Goal: Information Seeking & Learning: Learn about a topic

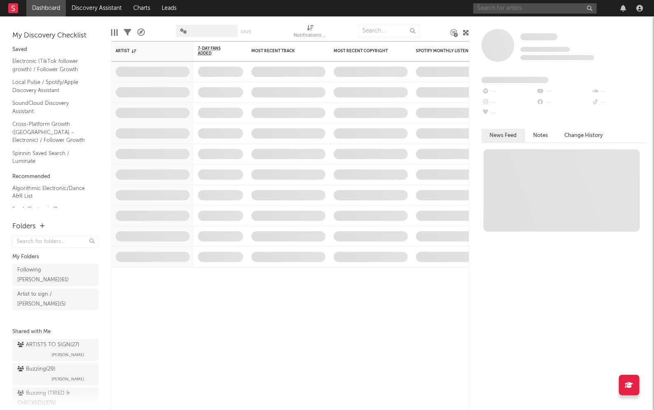
click at [521, 12] on input "text" at bounding box center [534, 8] width 123 height 10
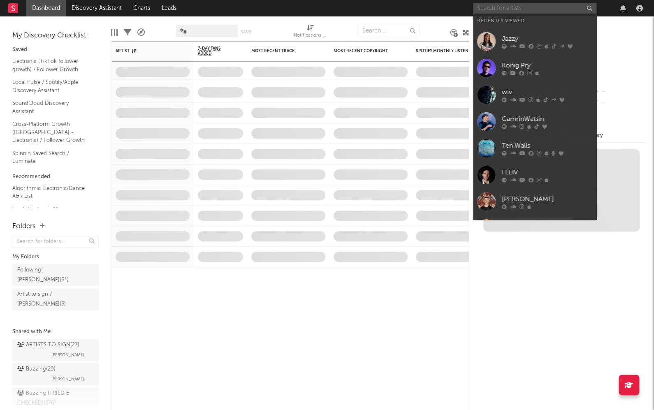
paste input "Scon"
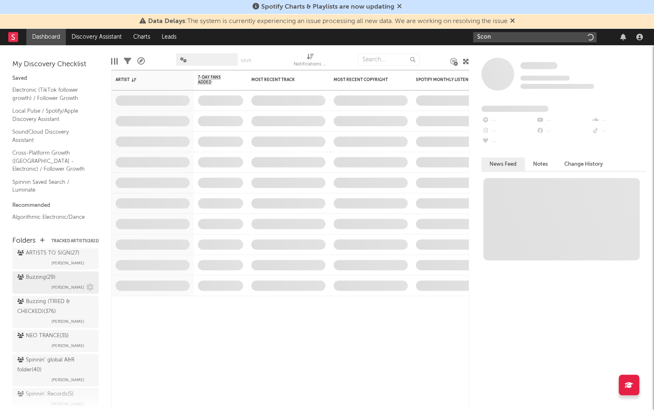
scroll to position [106, 0]
click at [45, 273] on div "Buzzing ( 29 )" at bounding box center [36, 278] width 38 height 10
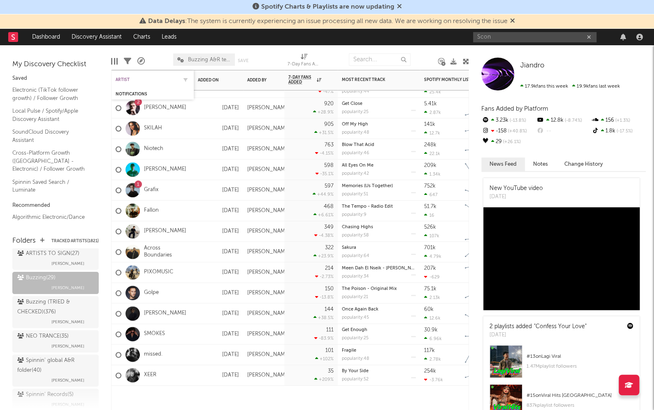
click at [130, 79] on div "Artist" at bounding box center [147, 79] width 62 height 5
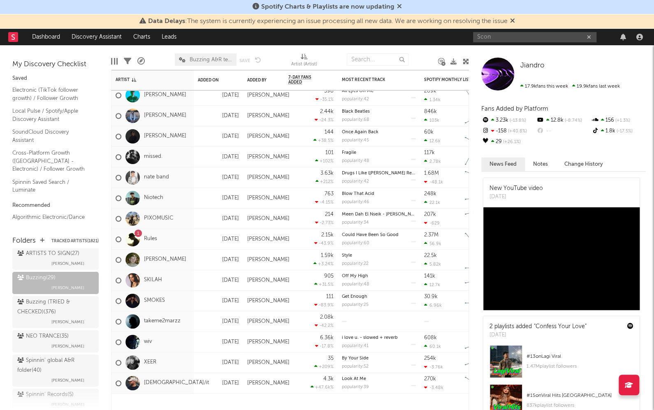
click at [498, 42] on div "Scon" at bounding box center [559, 37] width 173 height 16
click at [502, 37] on input "Scon" at bounding box center [534, 37] width 123 height 10
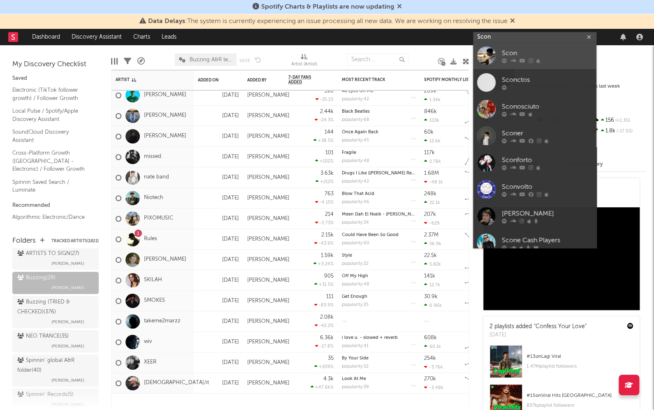
type input "Scon"
drag, startPoint x: 516, startPoint y: 51, endPoint x: 524, endPoint y: 58, distance: 11.6
click at [524, 58] on icon at bounding box center [522, 60] width 6 height 5
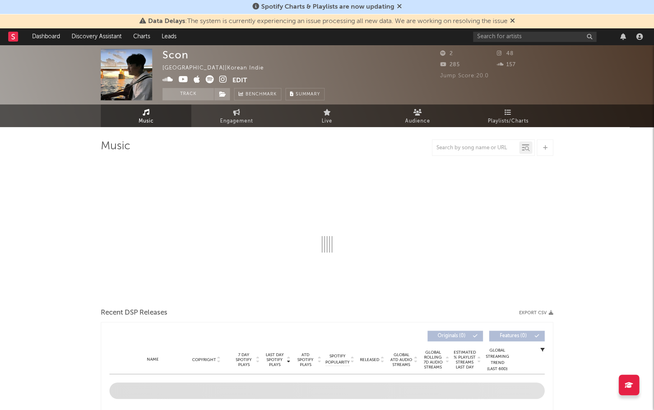
select select "1w"
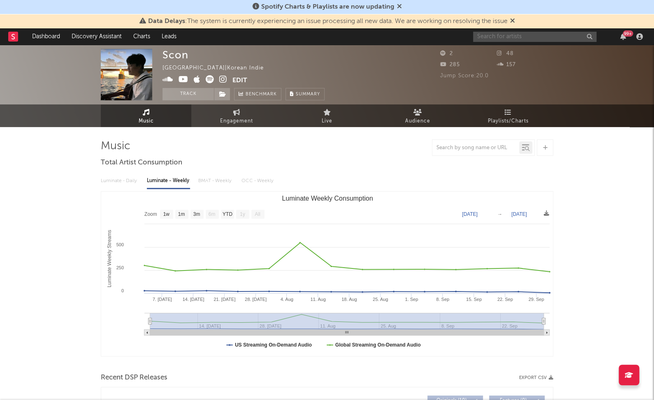
click at [529, 32] on input "text" at bounding box center [534, 37] width 123 height 10
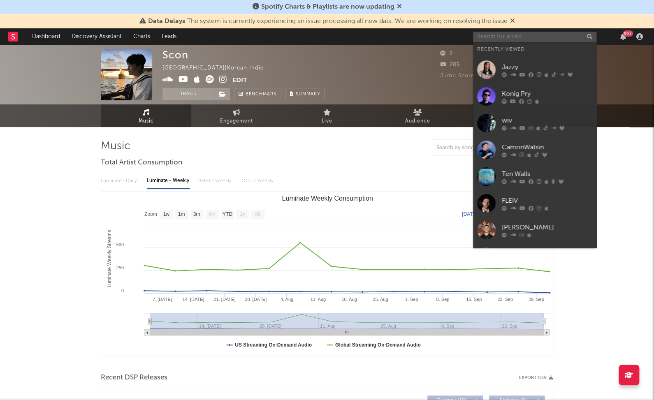
paste input "[URL][DOMAIN_NAME]"
type input "[URL][DOMAIN_NAME]"
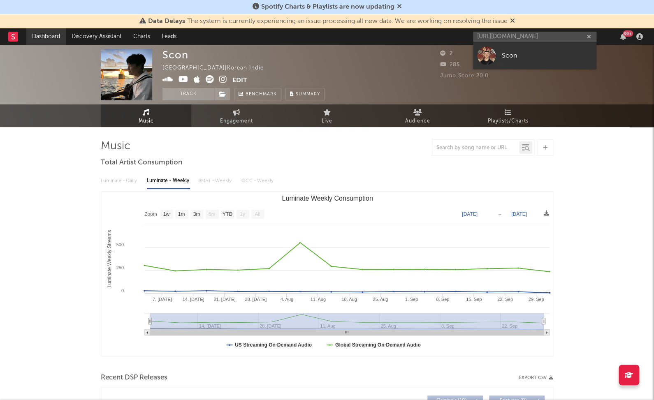
scroll to position [1, 0]
